Goal: Information Seeking & Learning: Learn about a topic

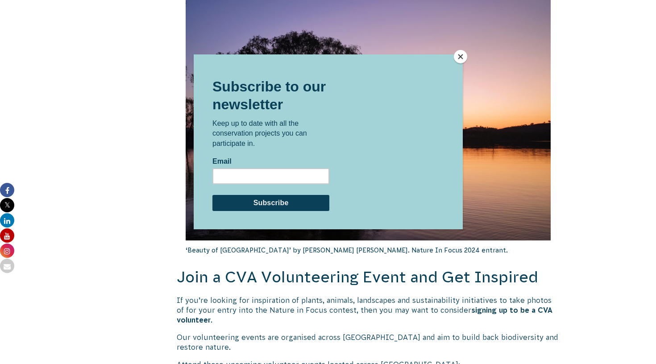
scroll to position [1604, 0]
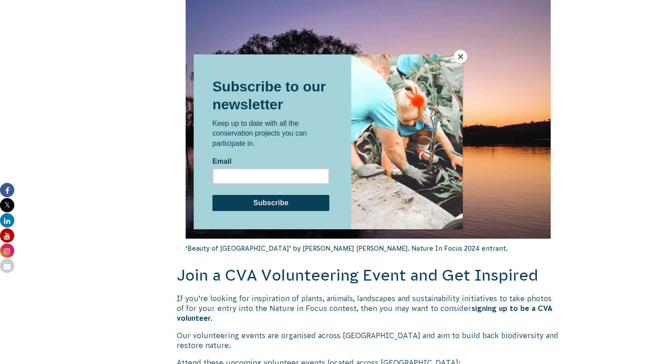
click at [457, 59] on button "Close" at bounding box center [460, 56] width 13 height 13
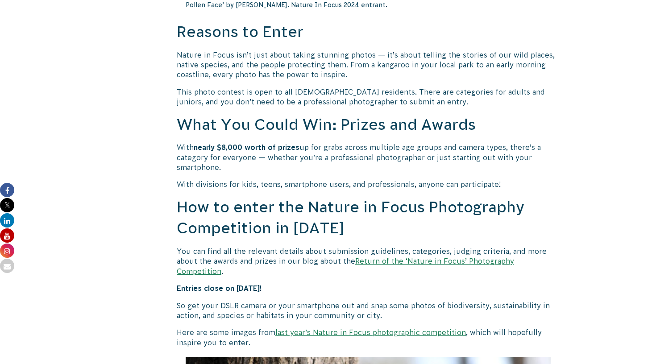
scroll to position [679, 0]
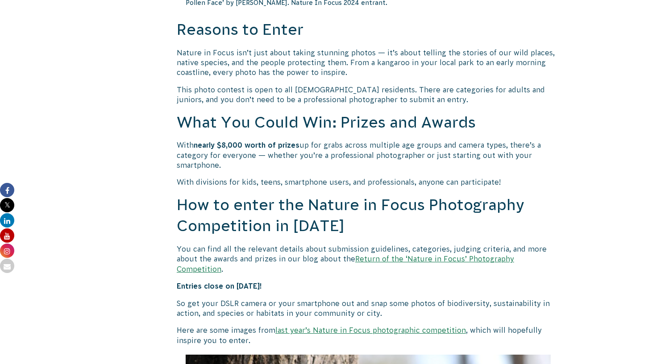
click at [375, 256] on link "Return of the ‘Nature in Focus’ Photography Competition" at bounding box center [345, 264] width 337 height 18
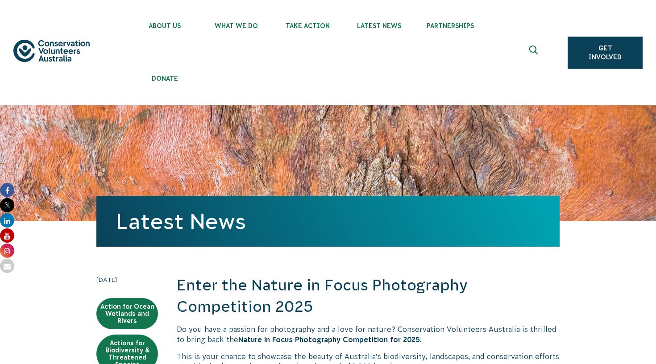
scroll to position [0, 0]
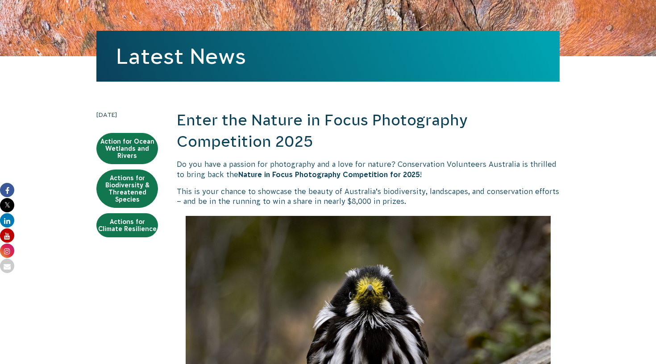
click at [252, 176] on strong "Nature in Focus Photography Competition for 2025" at bounding box center [329, 174] width 182 height 8
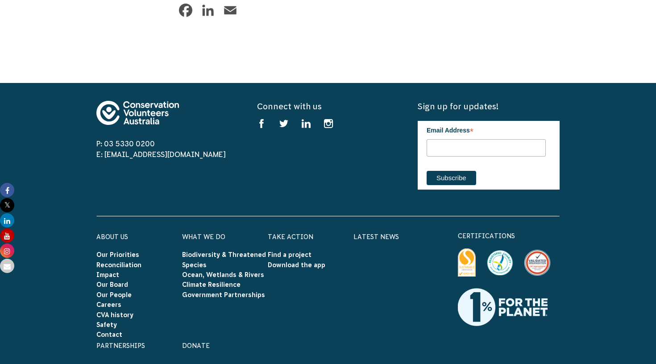
scroll to position [2842, 0]
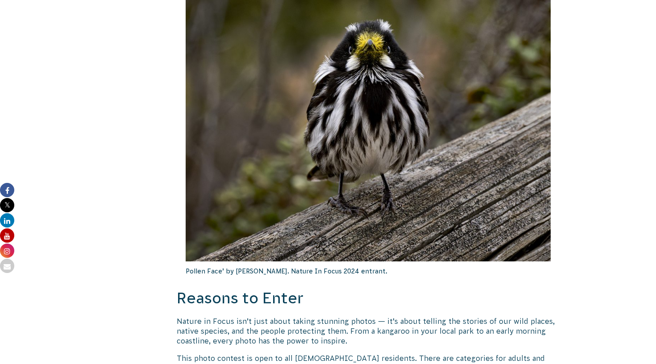
scroll to position [412, 0]
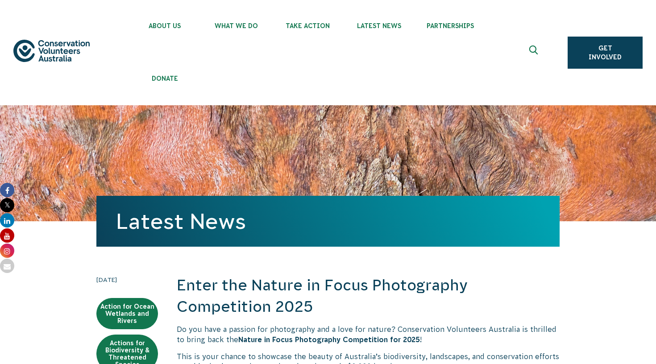
click at [61, 44] on img at bounding box center [51, 51] width 76 height 22
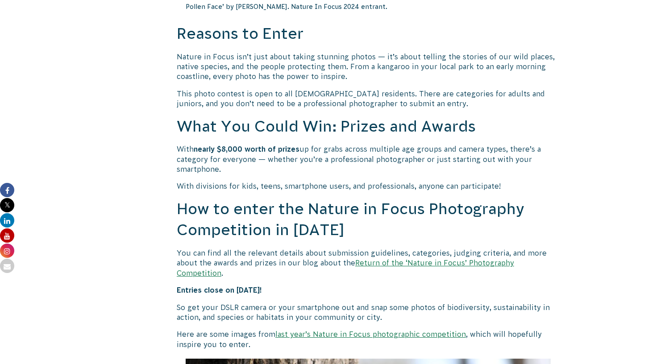
scroll to position [778, 0]
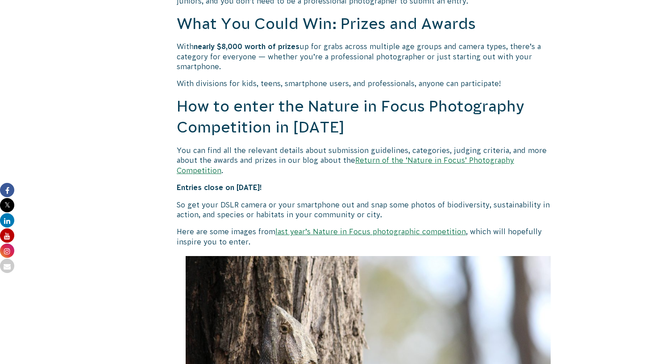
click at [355, 228] on link "last year’s Nature in Focus photographic competition" at bounding box center [370, 232] width 191 height 8
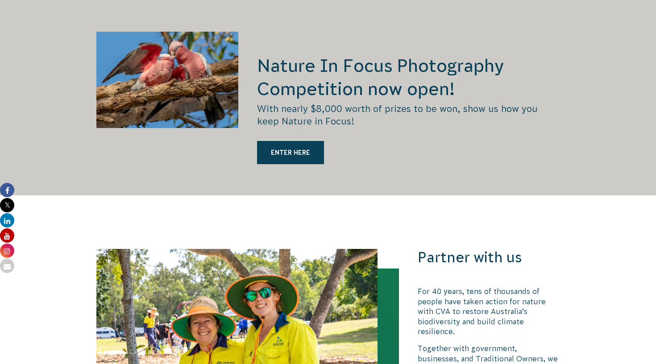
scroll to position [1725, 0]
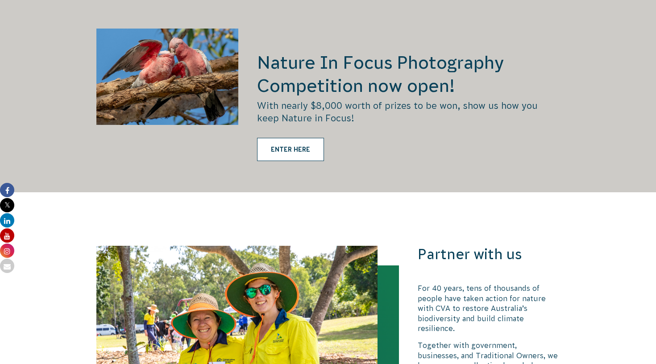
click at [284, 142] on link "ENTER HERE" at bounding box center [290, 149] width 67 height 23
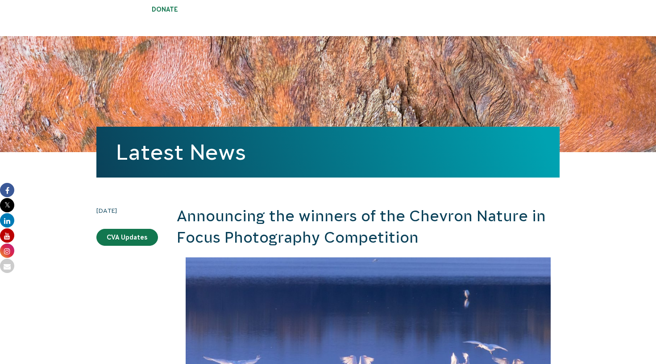
scroll to position [68, 0]
